Goal: Navigation & Orientation: Find specific page/section

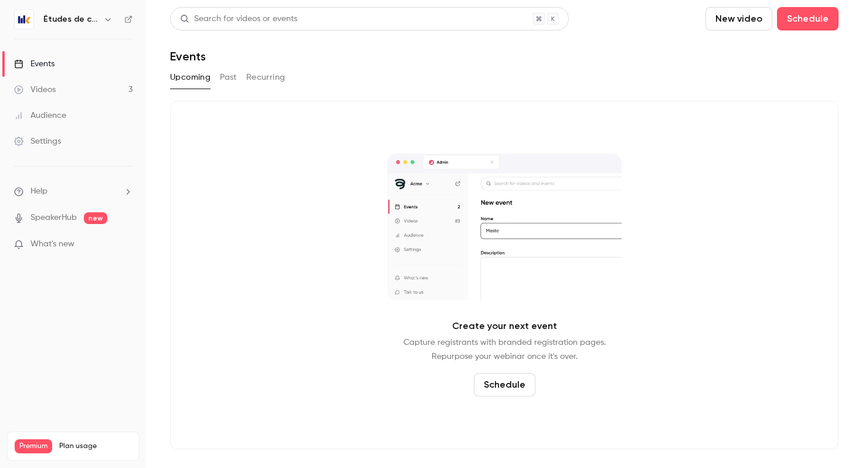
click at [83, 16] on h6 "Études de cas" at bounding box center [70, 19] width 55 height 12
click at [104, 21] on icon "button" at bounding box center [107, 19] width 9 height 9
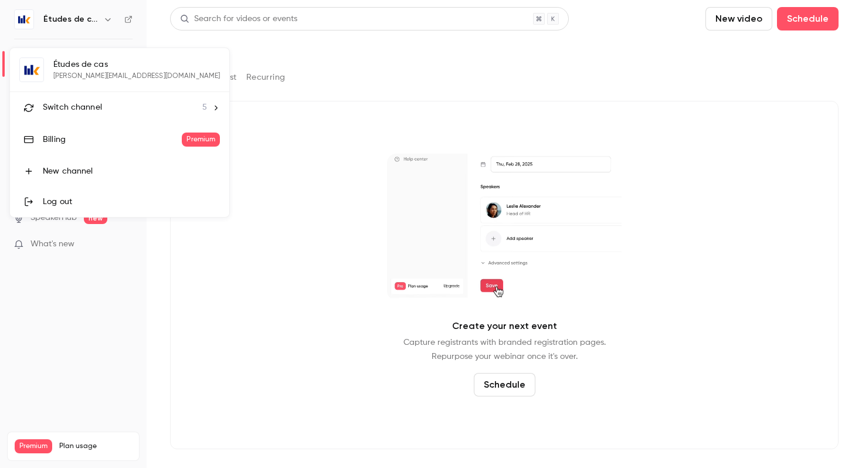
click at [103, 111] on div "Switch channel 5" at bounding box center [125, 107] width 164 height 12
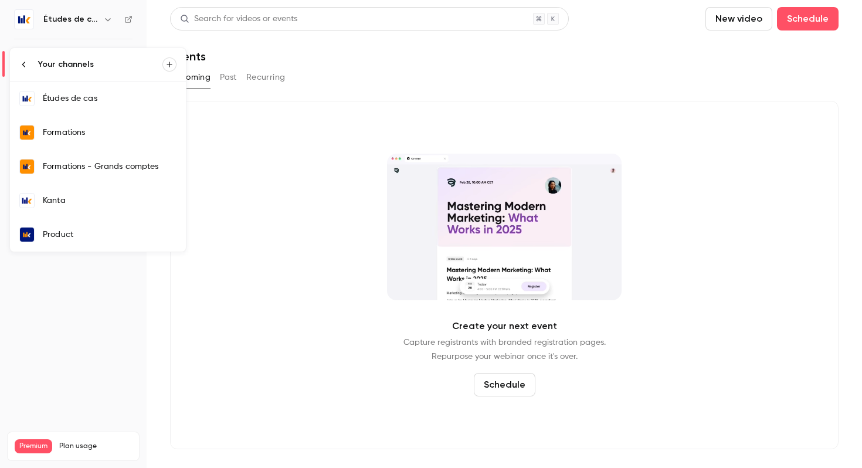
click at [83, 198] on div "Kanta" at bounding box center [110, 201] width 134 height 12
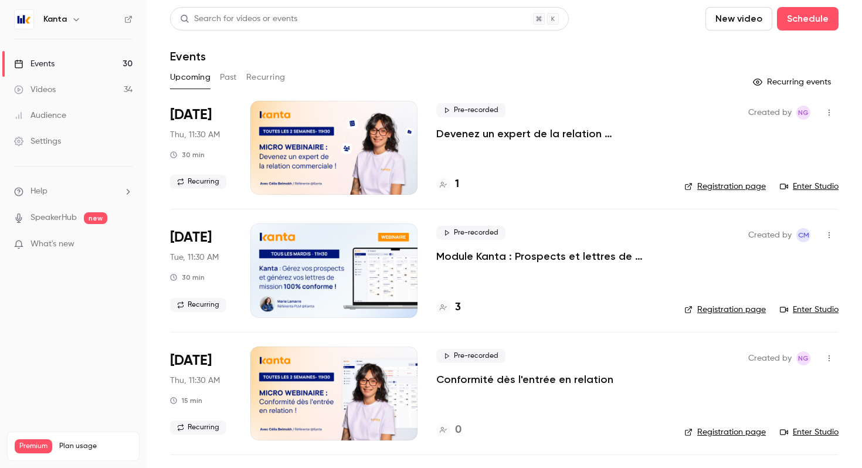
click at [488, 130] on p "Devenez un expert de la relation commerciale !" at bounding box center [550, 134] width 229 height 14
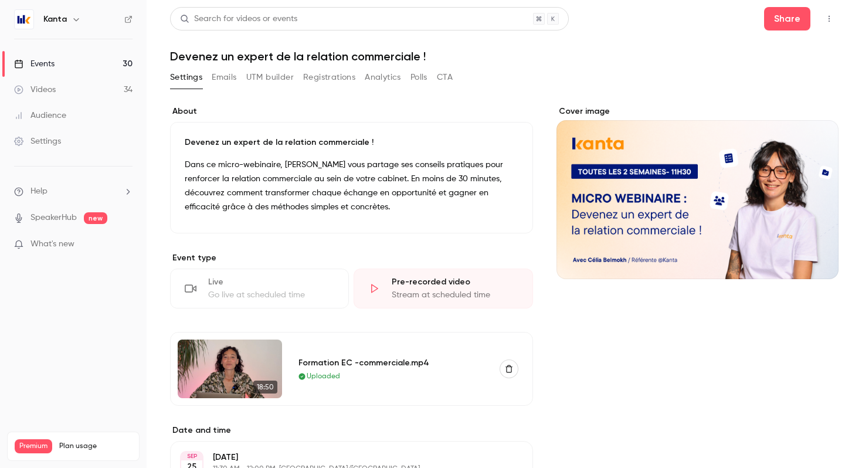
click at [340, 77] on button "Registrations" at bounding box center [329, 77] width 52 height 19
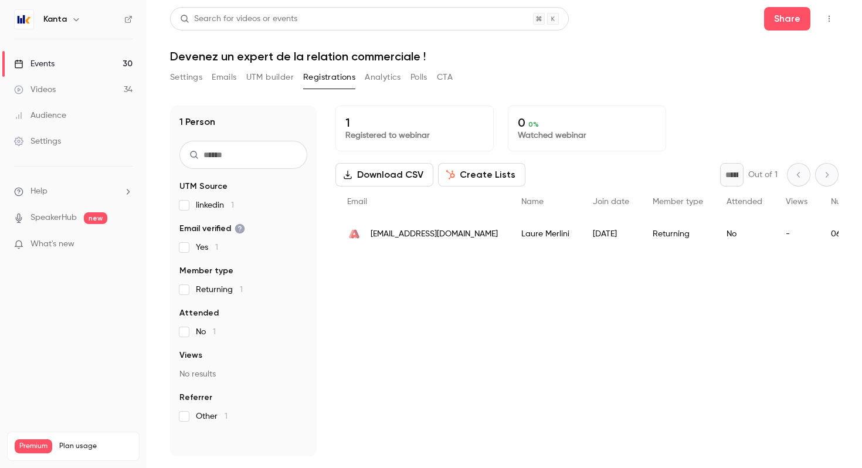
click at [385, 77] on button "Analytics" at bounding box center [383, 77] width 36 height 19
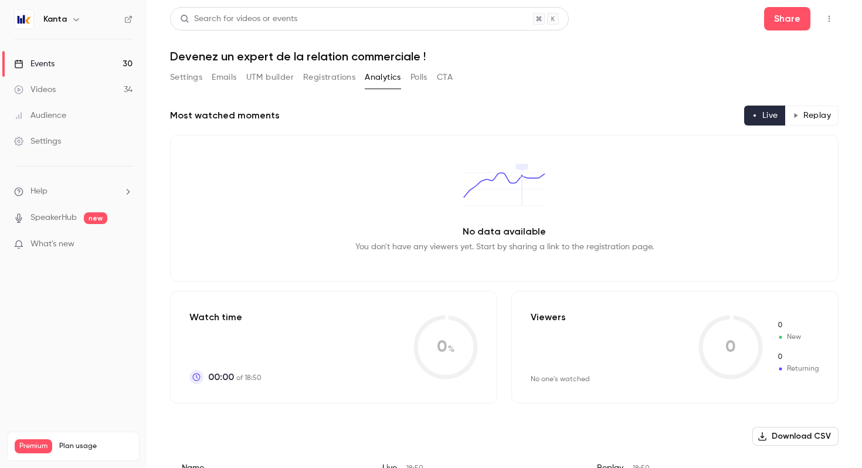
click at [412, 77] on button "Polls" at bounding box center [419, 77] width 17 height 19
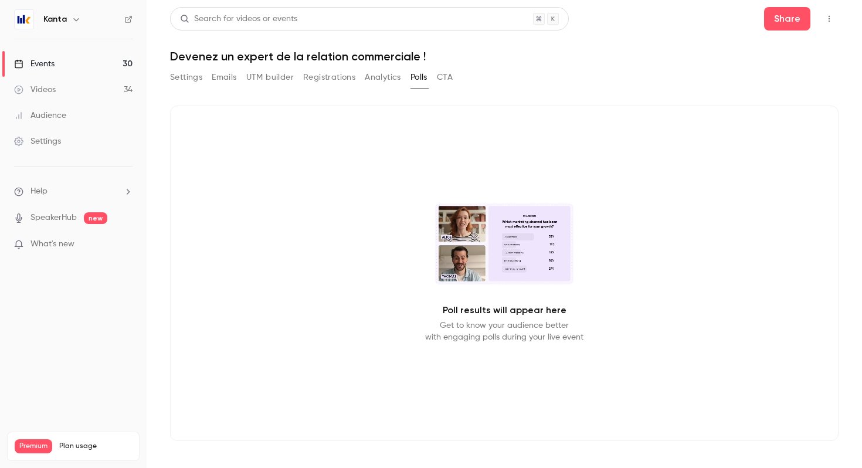
click at [447, 76] on button "CTA" at bounding box center [445, 77] width 16 height 19
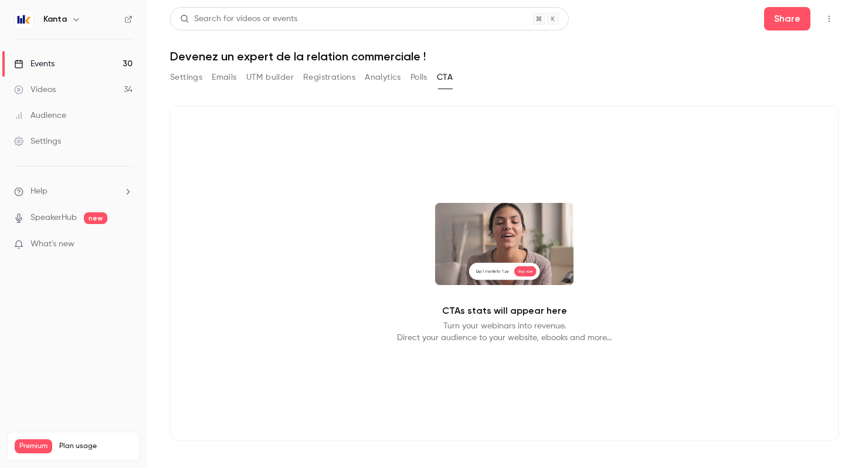
click at [268, 77] on button "UTM builder" at bounding box center [270, 77] width 48 height 19
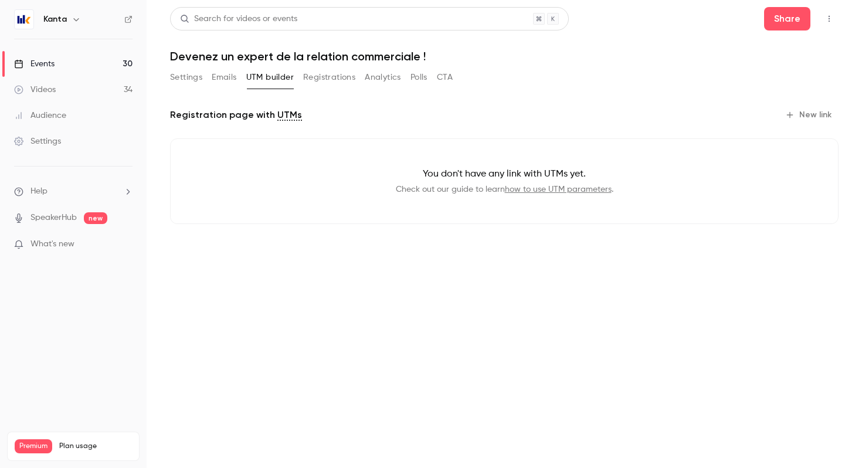
click at [235, 77] on button "Emails" at bounding box center [224, 77] width 25 height 19
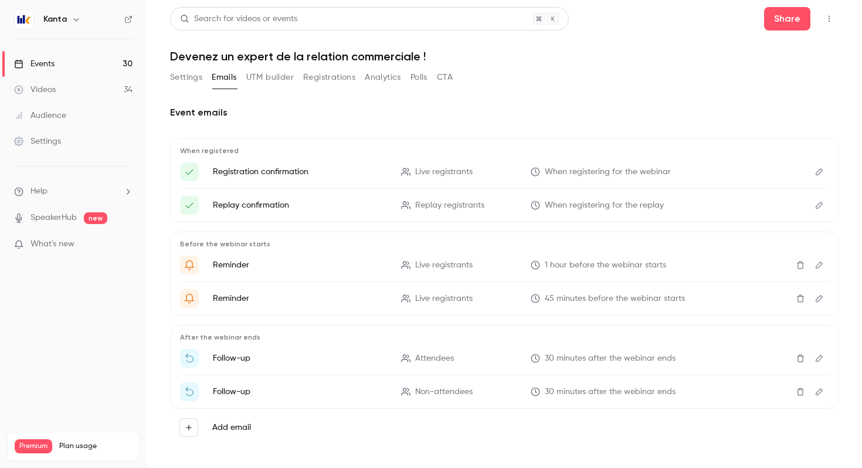
click at [181, 77] on button "Settings" at bounding box center [186, 77] width 32 height 19
